Goal: Task Accomplishment & Management: Manage account settings

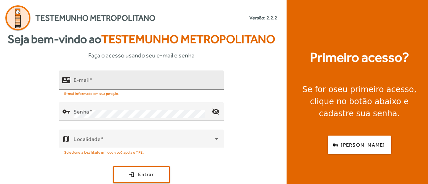
click at [96, 82] on input "E-mail" at bounding box center [146, 83] width 145 height 8
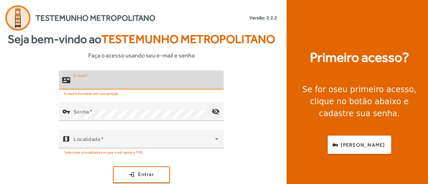
type input "*"
type input "**********"
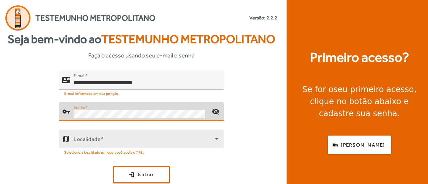
click at [215, 141] on icon at bounding box center [217, 139] width 8 height 8
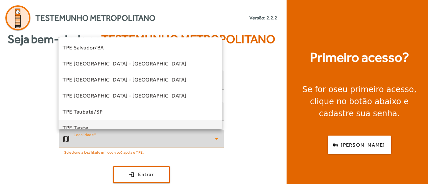
scroll to position [167, 0]
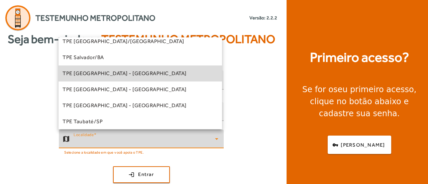
click at [156, 71] on mat-option "TPE [GEOGRAPHIC_DATA] - [GEOGRAPHIC_DATA]" at bounding box center [141, 74] width 164 height 16
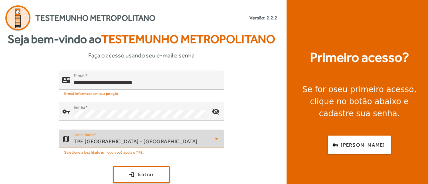
click at [253, 88] on div "**********" at bounding box center [141, 136] width 283 height 131
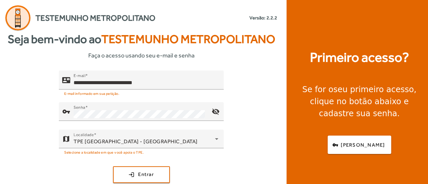
scroll to position [17, 0]
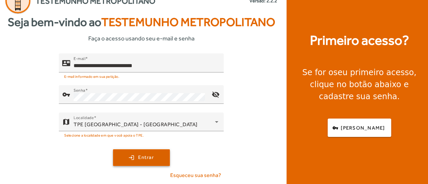
click at [130, 159] on span "submit" at bounding box center [142, 158] width 56 height 16
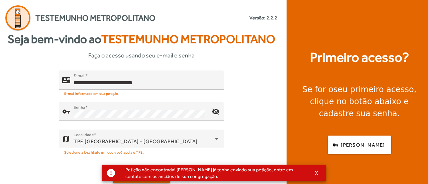
scroll to position [0, 0]
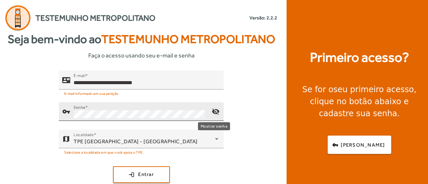
click at [213, 112] on mat-icon "visibility_off" at bounding box center [216, 112] width 16 height 16
click at [213, 112] on mat-icon "visibility" at bounding box center [216, 112] width 16 height 16
click at [221, 112] on mat-icon "visibility_off" at bounding box center [216, 112] width 16 height 16
click at [221, 112] on mat-icon "visibility" at bounding box center [216, 112] width 16 height 16
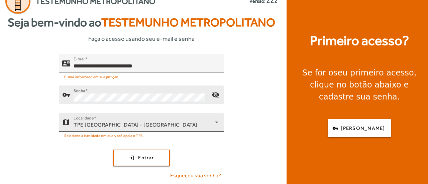
scroll to position [17, 0]
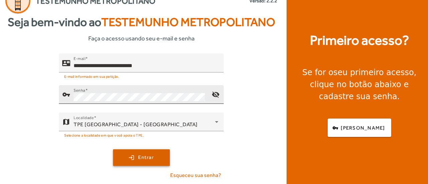
click at [124, 159] on span "submit" at bounding box center [142, 158] width 56 height 16
click at [129, 155] on span "submit" at bounding box center [142, 158] width 56 height 16
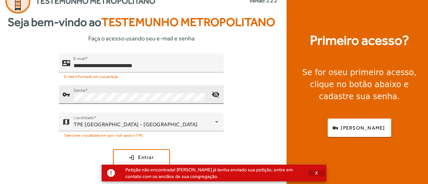
click at [318, 175] on span "button" at bounding box center [316, 173] width 17 height 16
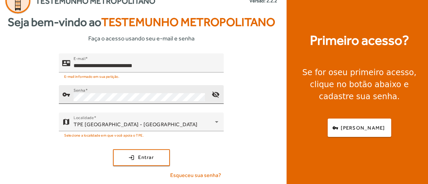
click at [200, 170] on div "**********" at bounding box center [141, 119] width 283 height 131
click at [200, 178] on span "Esqueceu sua senha?" at bounding box center [195, 176] width 51 height 8
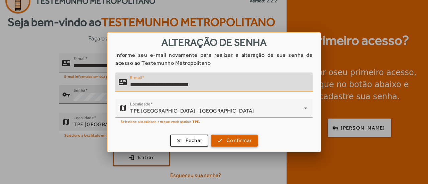
type input "**********"
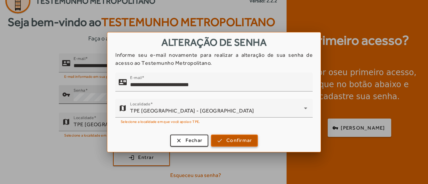
click at [236, 142] on span "Confirmar" at bounding box center [238, 141] width 25 height 8
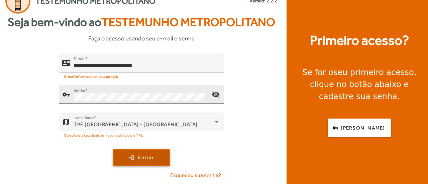
click at [128, 151] on span "submit" at bounding box center [142, 158] width 56 height 16
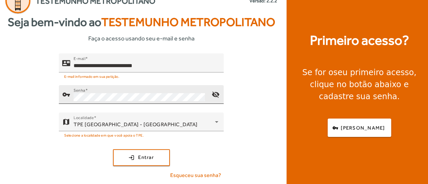
drag, startPoint x: 213, startPoint y: 139, endPoint x: 212, endPoint y: 158, distance: 18.8
drag, startPoint x: 212, startPoint y: 158, endPoint x: 10, endPoint y: 74, distance: 219.0
click at [10, 74] on div "**********" at bounding box center [141, 119] width 283 height 131
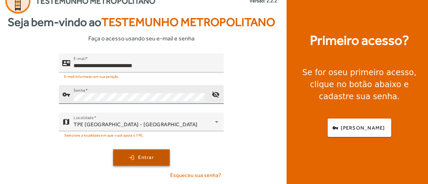
click at [147, 154] on span "Entrar" at bounding box center [146, 158] width 16 height 8
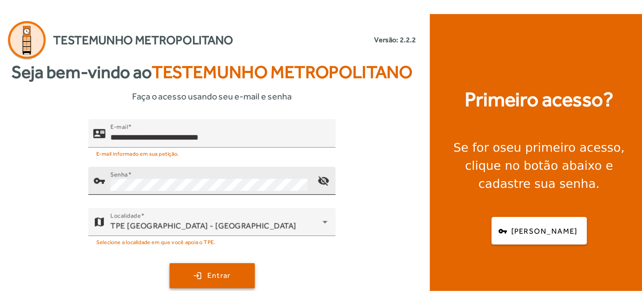
scroll to position [0, 0]
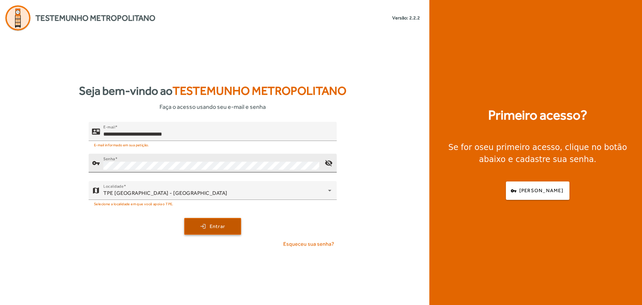
click at [219, 184] on span "submit" at bounding box center [213, 226] width 56 height 16
click at [204, 184] on span "submit" at bounding box center [213, 226] width 56 height 16
click at [326, 166] on mat-icon "visibility_off" at bounding box center [329, 163] width 16 height 16
click at [232, 184] on span "submit" at bounding box center [213, 226] width 56 height 16
click at [209, 184] on span "submit" at bounding box center [213, 226] width 56 height 16
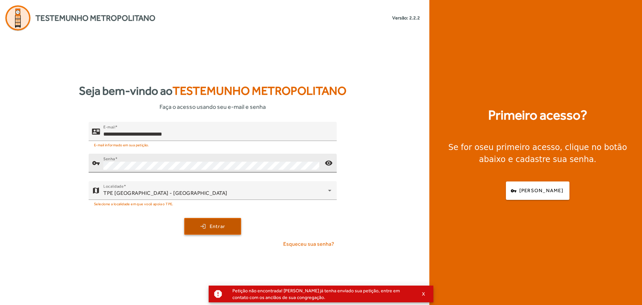
click at [220, 184] on span "submit" at bounding box center [213, 226] width 56 height 16
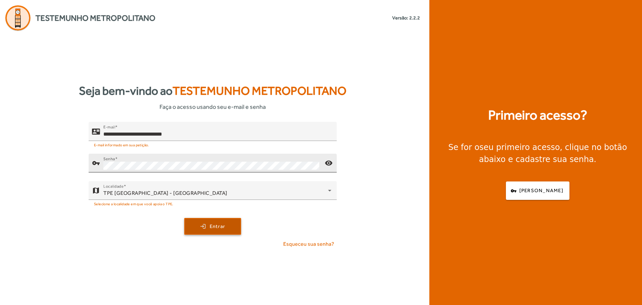
click at [196, 184] on span "submit" at bounding box center [213, 226] width 56 height 16
